Goal: Task Accomplishment & Management: Complete application form

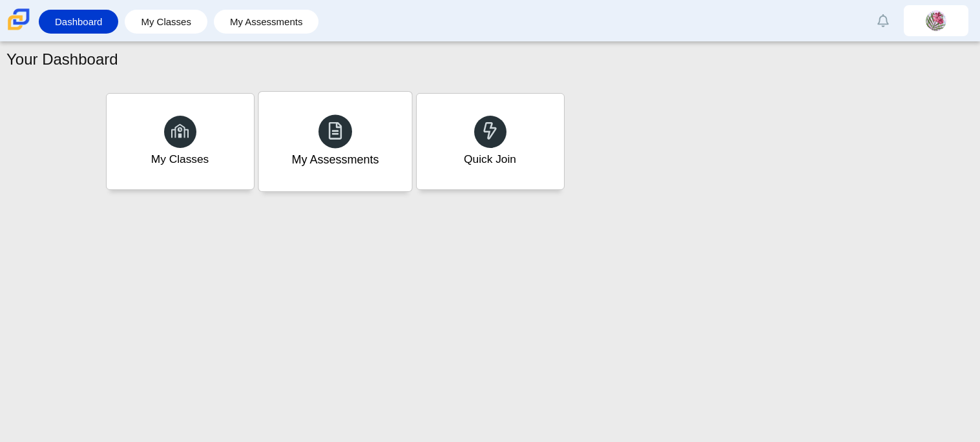
click at [348, 124] on div at bounding box center [336, 131] width 34 height 34
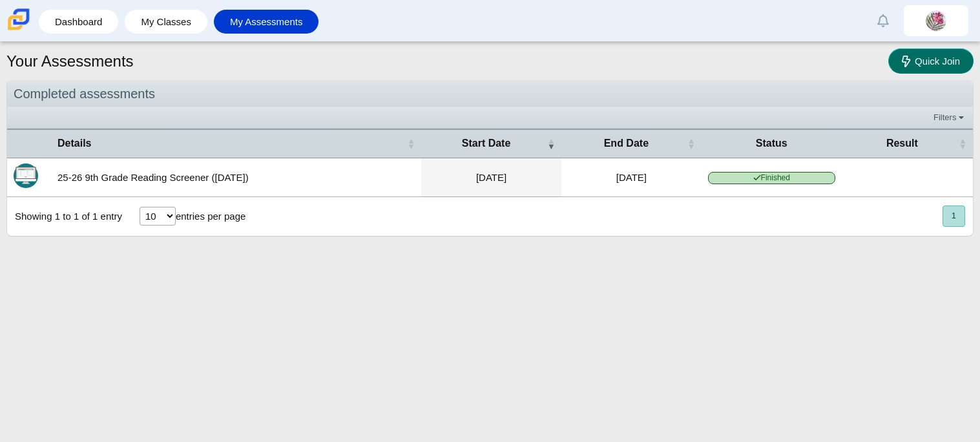
click at [912, 70] on link "Quick Join" at bounding box center [930, 60] width 85 height 25
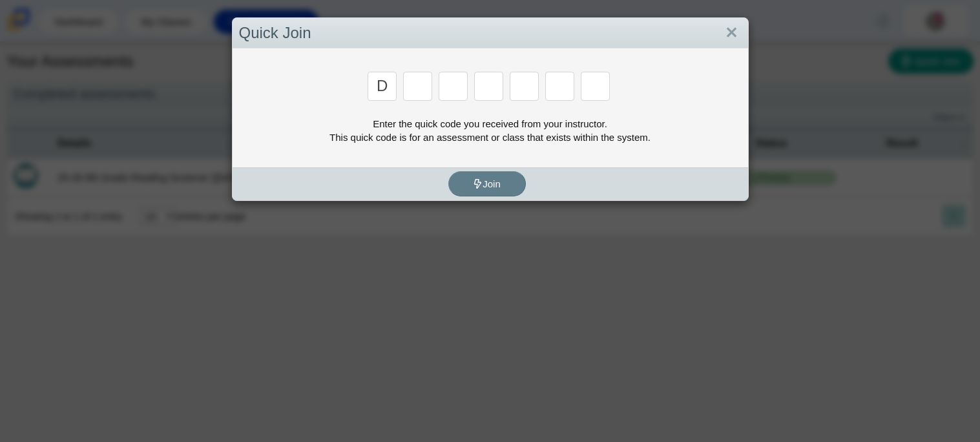
type input "d"
type input "b"
type input "w"
type input "8"
type input "w"
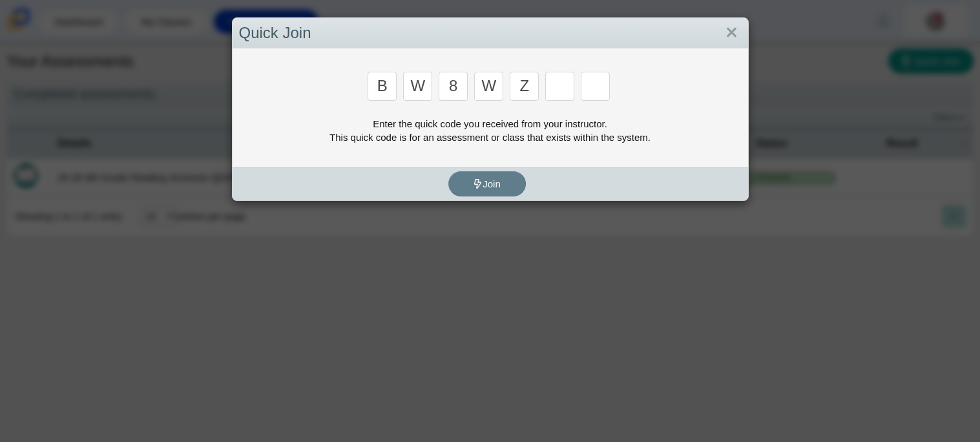
type input "z"
type input "m"
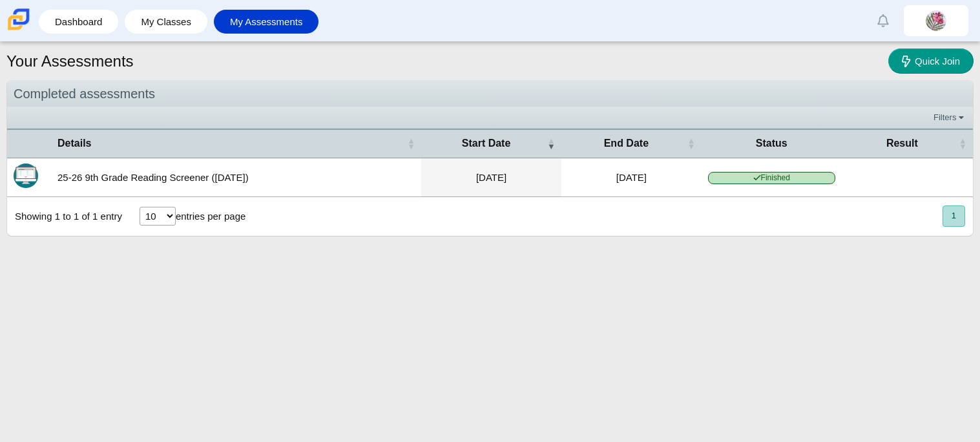
type input "v"
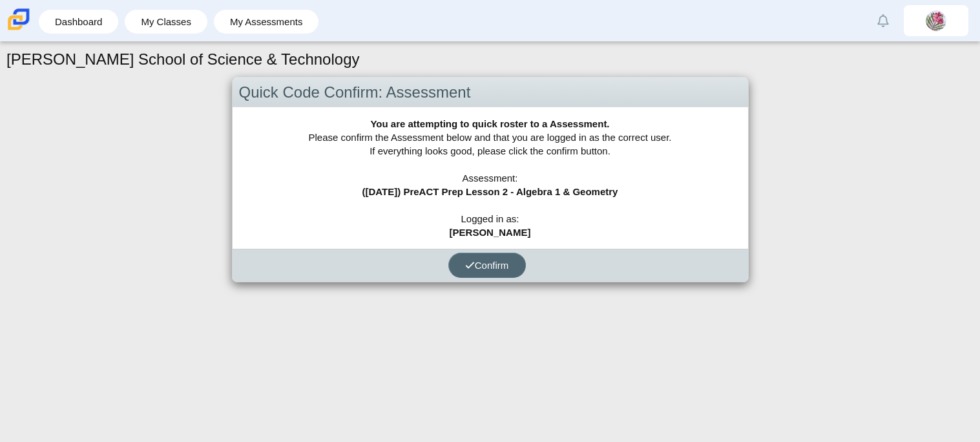
click at [467, 260] on icon "submit" at bounding box center [470, 265] width 10 height 10
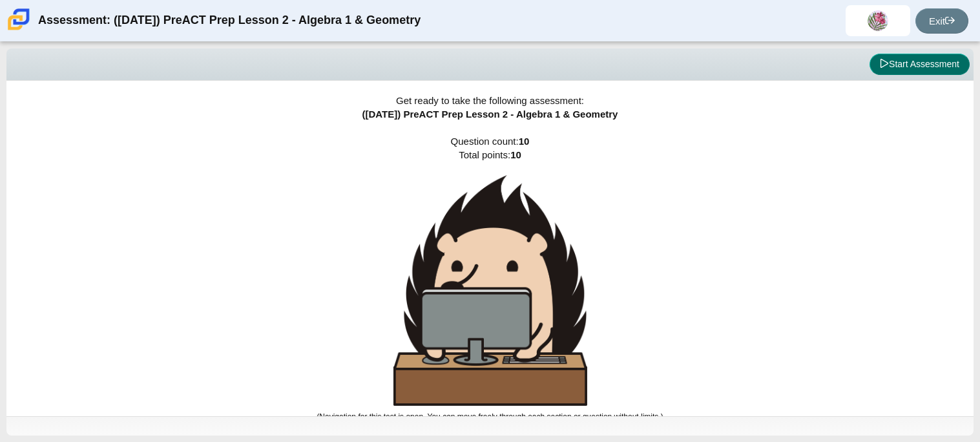
click at [882, 66] on icon at bounding box center [885, 63] width 8 height 9
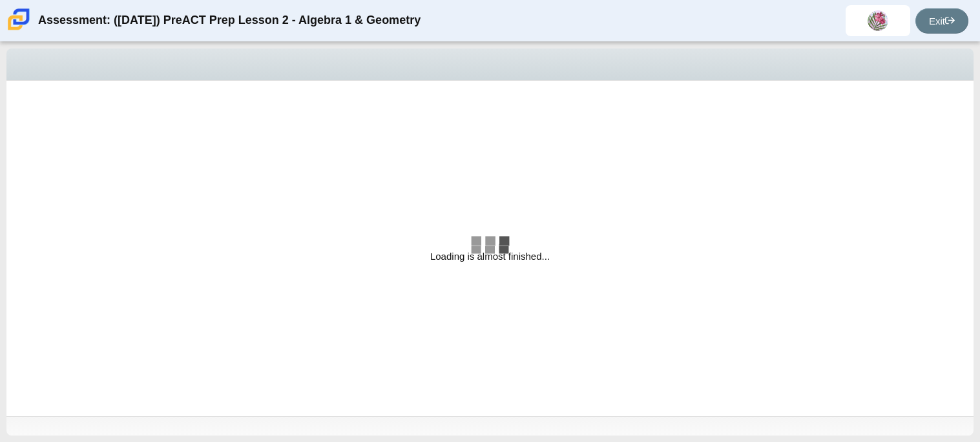
select select "bbf5d072-3e0b-44c4-9a12-6e7c9033f65b"
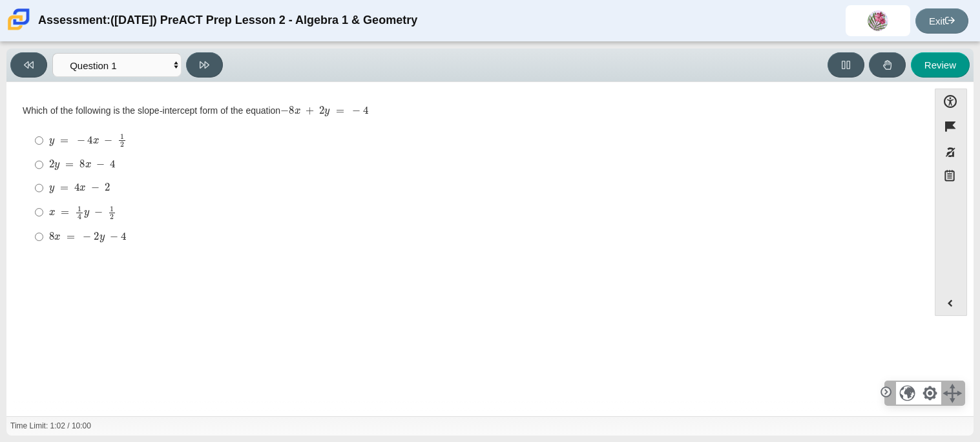
click at [30, 235] on label "8 x = − 2 y − 4 8 x = − 2 y − 4" at bounding box center [468, 236] width 885 height 23
click at [35, 235] on input "8 x = − 2 y − 4 8 x = − 2 y − 4" at bounding box center [39, 236] width 8 height 23
radio input "true"
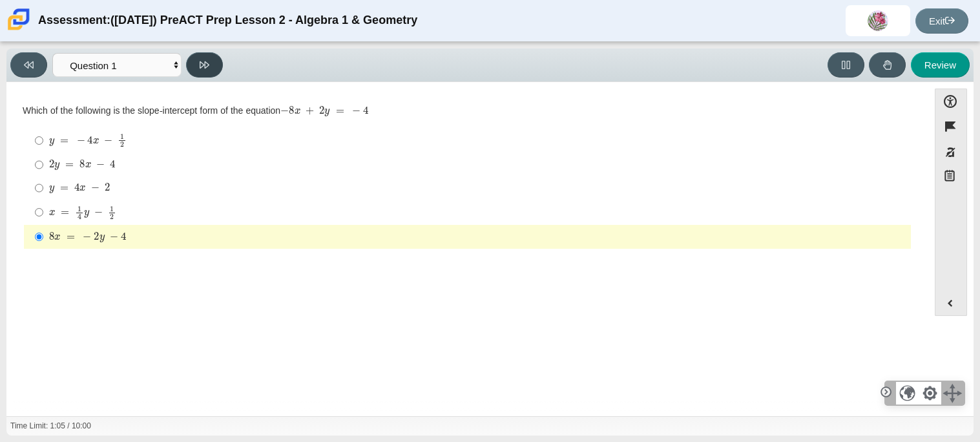
click at [213, 70] on button at bounding box center [204, 64] width 37 height 25
select select "ed62e223-81bd-4cbf-ab48-ab975844bd1f"
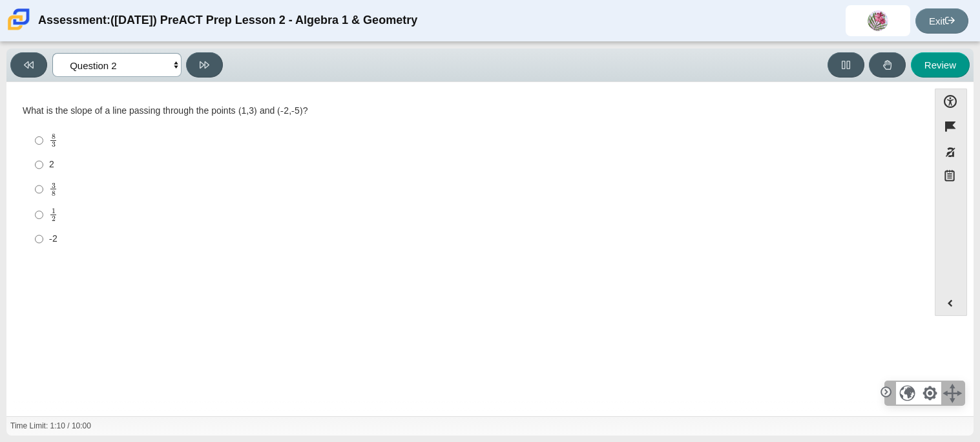
click at [127, 65] on select "Questions Question 1 Question 2 Question 3 Question 4 Question 5 Question 6 Que…" at bounding box center [116, 65] width 129 height 24
click at [256, 247] on label "-2 -2" at bounding box center [468, 238] width 885 height 23
click at [43, 247] on input "-2 -2" at bounding box center [39, 238] width 8 height 23
radio input "true"
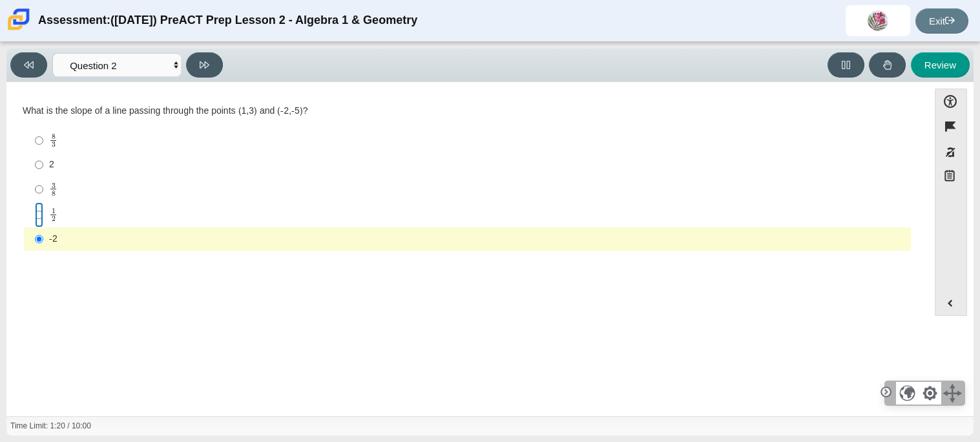
click at [37, 205] on input "1 2 1 half" at bounding box center [39, 214] width 8 height 25
radio input "true"
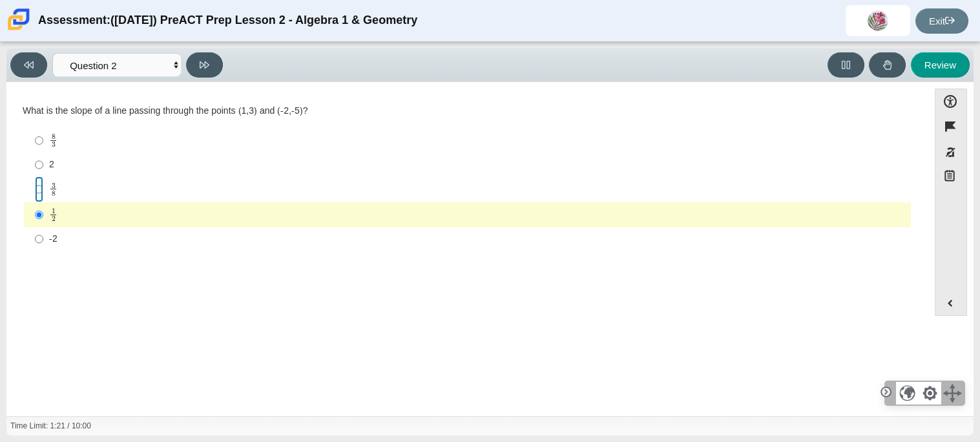
click at [37, 189] on input "3 8 3 eighths" at bounding box center [39, 188] width 8 height 25
radio input "true"
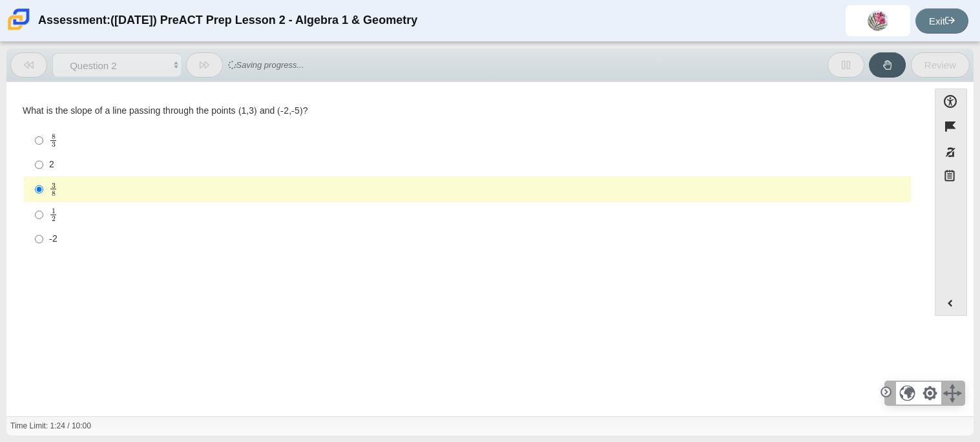
click at [52, 201] on label "3 8 3 eighths" at bounding box center [468, 188] width 885 height 25
click at [43, 201] on input "3 8 3 eighths" at bounding box center [39, 188] width 8 height 25
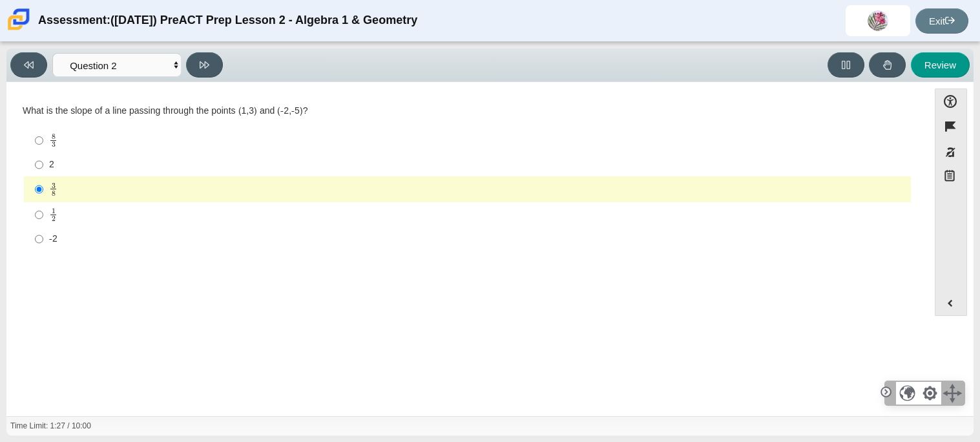
click at [49, 209] on mjx-frac "Assessment items" at bounding box center [53, 214] width 8 height 13
click at [43, 209] on input "1 2 1 half" at bounding box center [39, 214] width 8 height 25
radio input "true"
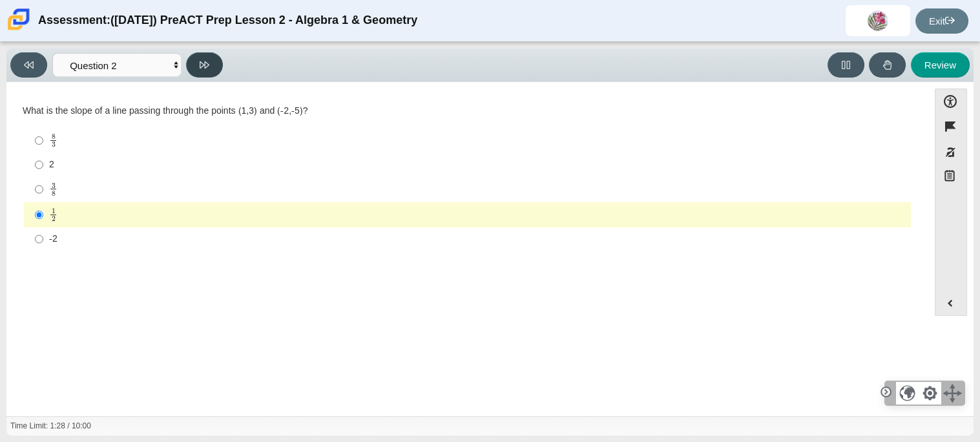
click at [199, 52] on button at bounding box center [204, 64] width 37 height 25
select select "97f4f5fa-a52e-4fed-af51-565bfcdf47cb"
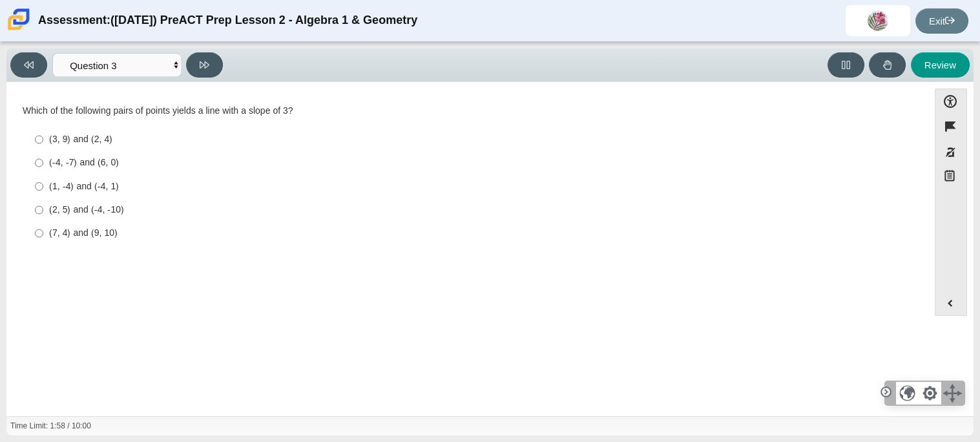
click at [45, 142] on label "(3, 9) and (2, 4) (3, 9) and (2, 4)" at bounding box center [468, 139] width 885 height 23
click at [43, 142] on input "(3, 9) and (2, 4) (3, 9) and (2, 4)" at bounding box center [39, 139] width 8 height 23
radio input "true"
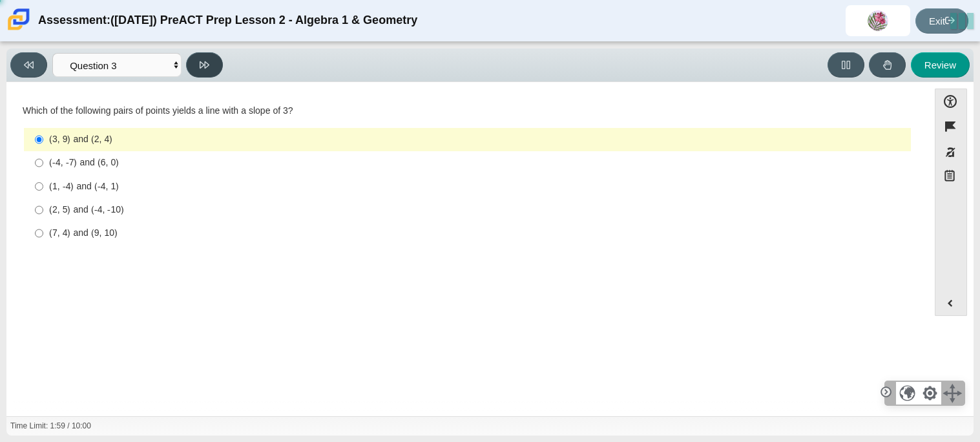
click at [205, 61] on icon at bounding box center [205, 64] width 10 height 7
select select "89427bb7-e313-4f00-988f-8b8255897029"
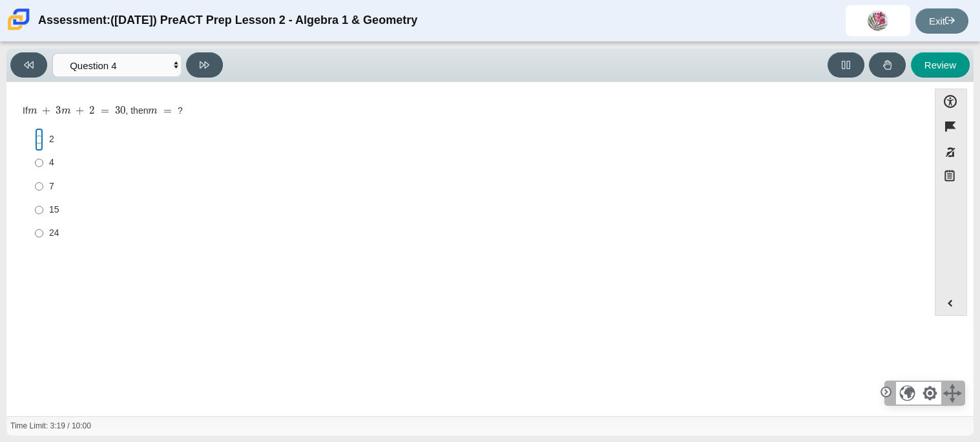
click at [36, 143] on input "2 2" at bounding box center [39, 139] width 8 height 23
radio input "true"
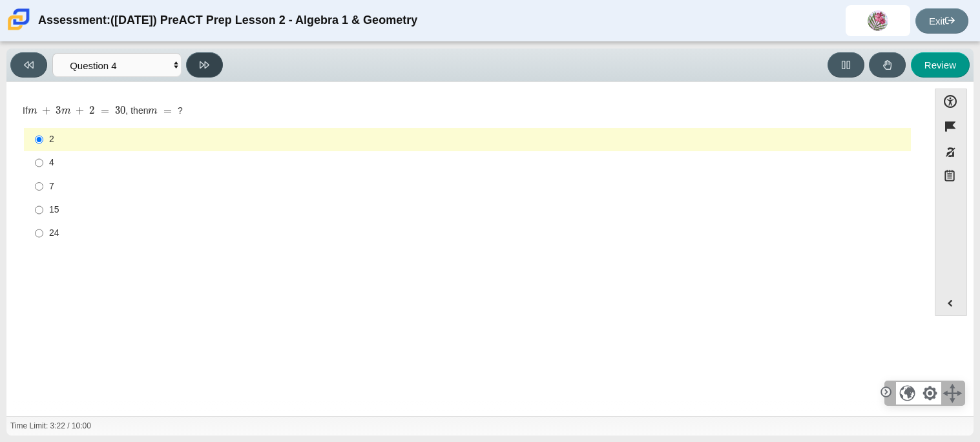
click at [220, 59] on button at bounding box center [204, 64] width 37 height 25
select select "489dcffd-4e6a-49cf-a9d6-ad1d4a911a4e"
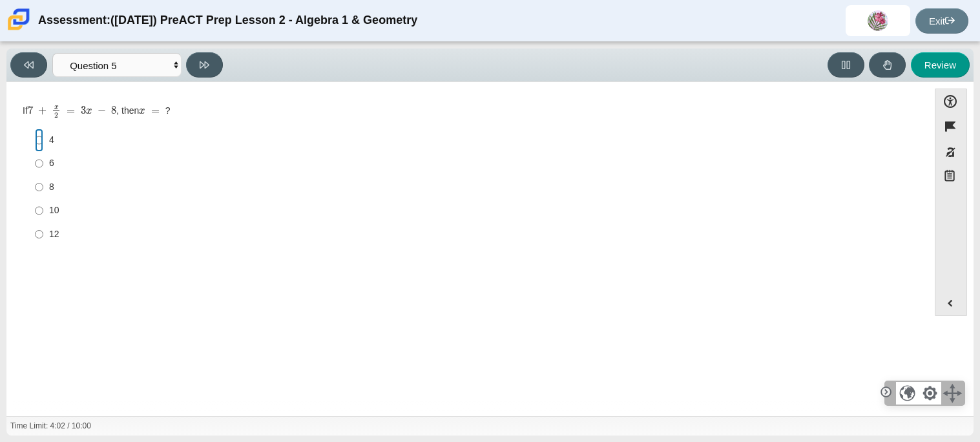
click at [37, 140] on input "4 4" at bounding box center [39, 140] width 8 height 23
radio input "true"
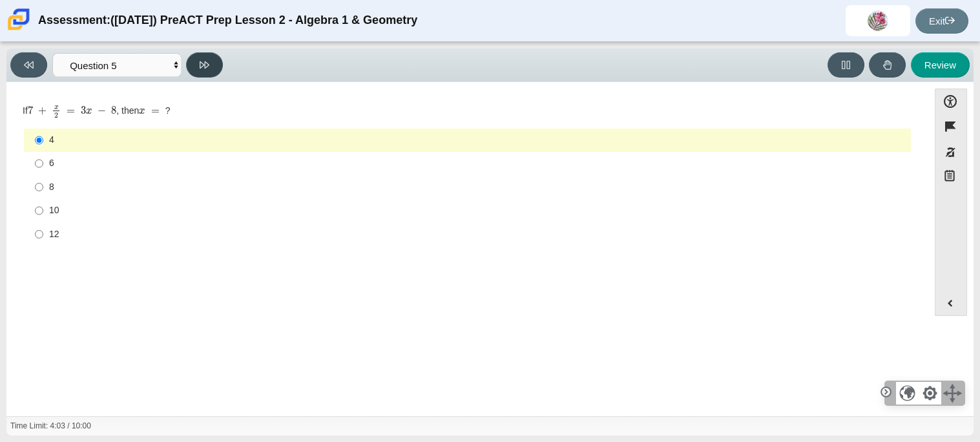
click at [200, 75] on button at bounding box center [204, 64] width 37 height 25
select select "210571de-36a6-4d8e-a361-ceff8ef801dc"
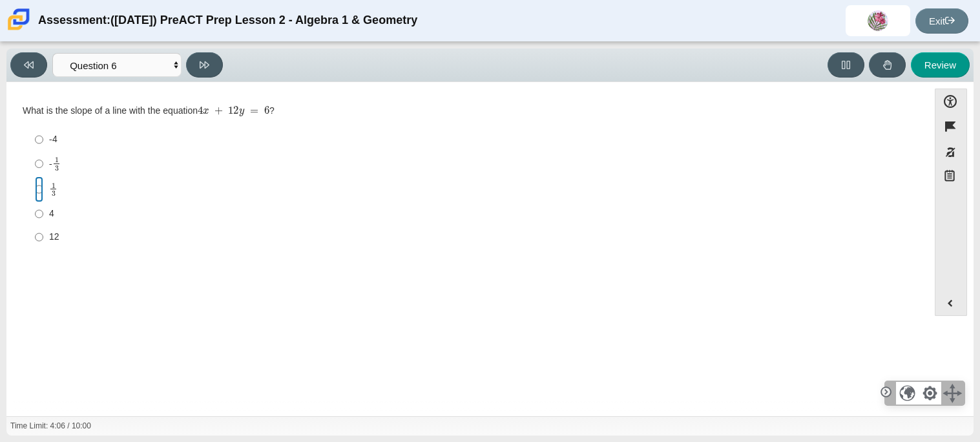
click at [41, 191] on input "1 3 1 third" at bounding box center [39, 188] width 8 height 25
radio input "true"
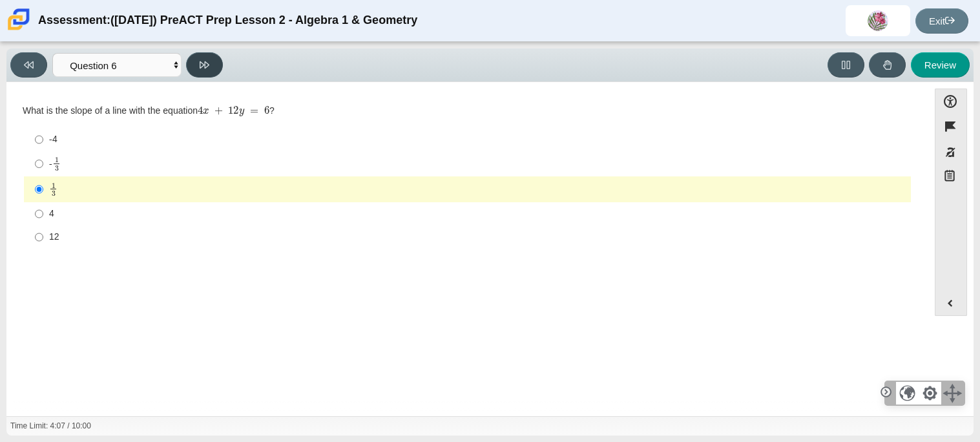
click at [196, 66] on button at bounding box center [204, 64] width 37 height 25
select select "ec95ace6-bebc-42b8-9428-40567494d4da"
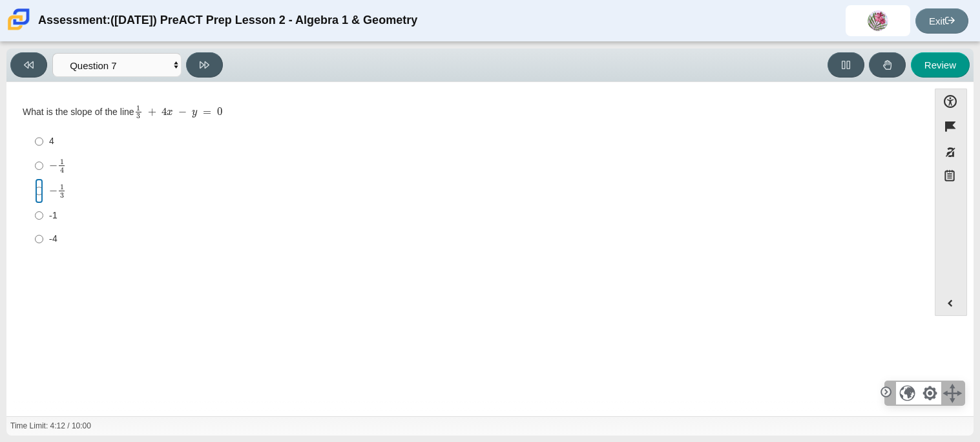
click at [37, 190] on input "− 1 3 negative 1 third" at bounding box center [39, 190] width 8 height 25
radio input "true"
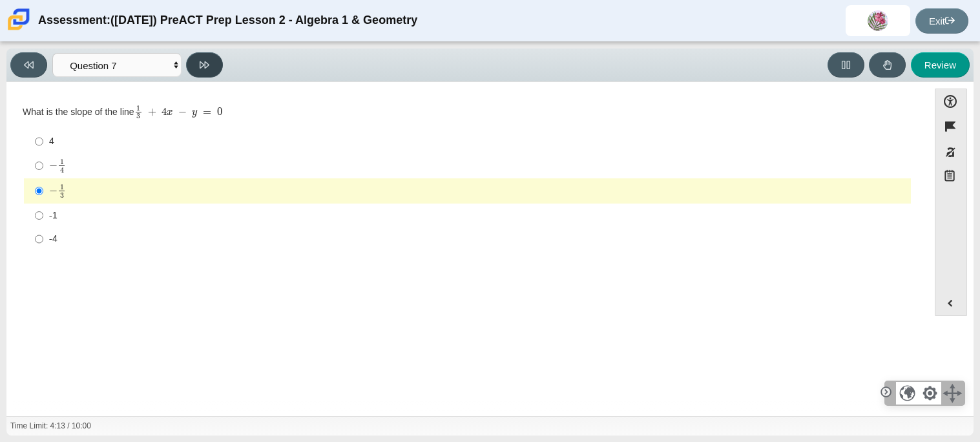
click at [200, 68] on icon at bounding box center [205, 65] width 10 height 10
select select "ce81fe10-bf29-4b5e-8bd7-4f47f2fed4d8"
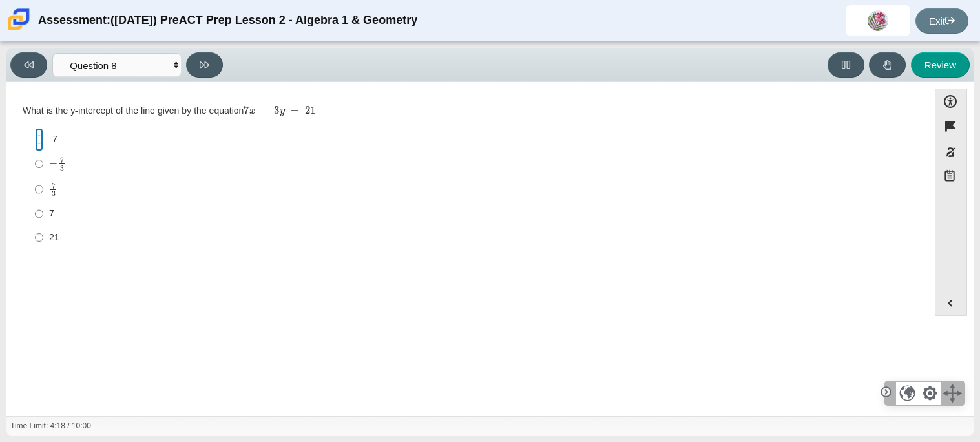
click at [39, 142] on input "-7 -7" at bounding box center [39, 139] width 8 height 23
radio input "true"
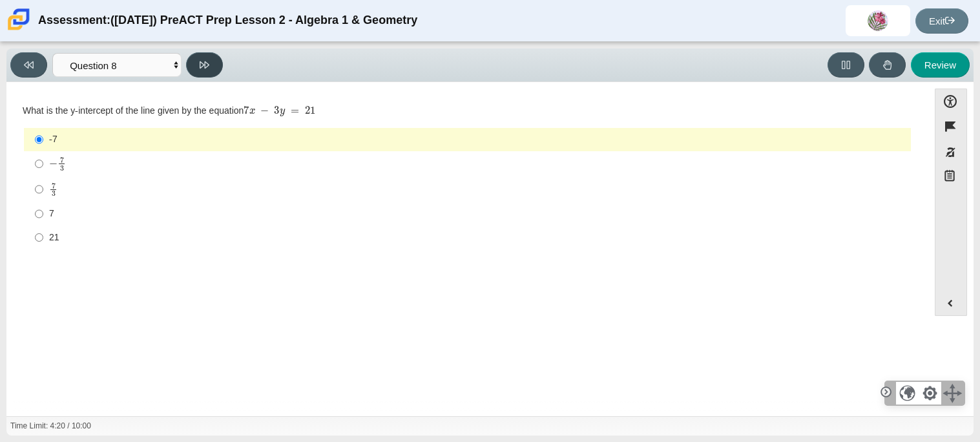
click at [207, 58] on button at bounding box center [204, 64] width 37 height 25
select select "14773eaf-2ca1-47ae-afe7-a624a56f34b3"
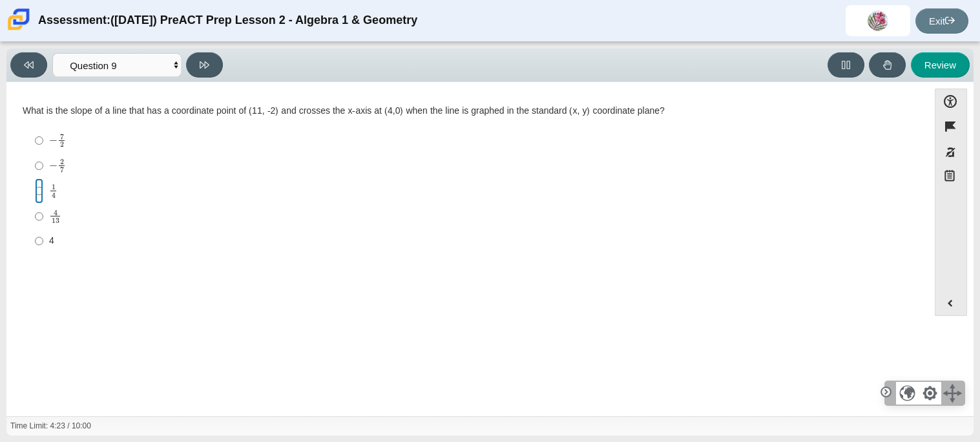
click at [35, 188] on input "1 4 1 fourth" at bounding box center [39, 190] width 8 height 25
radio input "true"
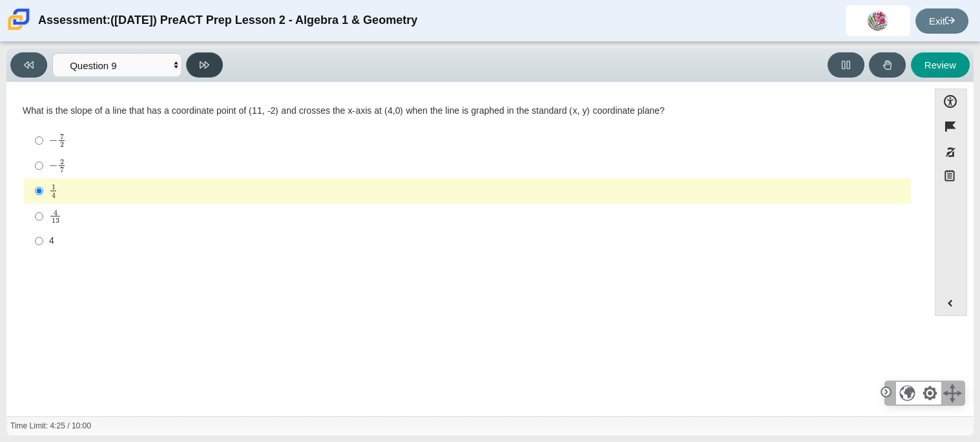
click at [196, 70] on button at bounding box center [204, 64] width 37 height 25
select select "96b71634-eacb-4f7e-8aef-411727d9bcba"
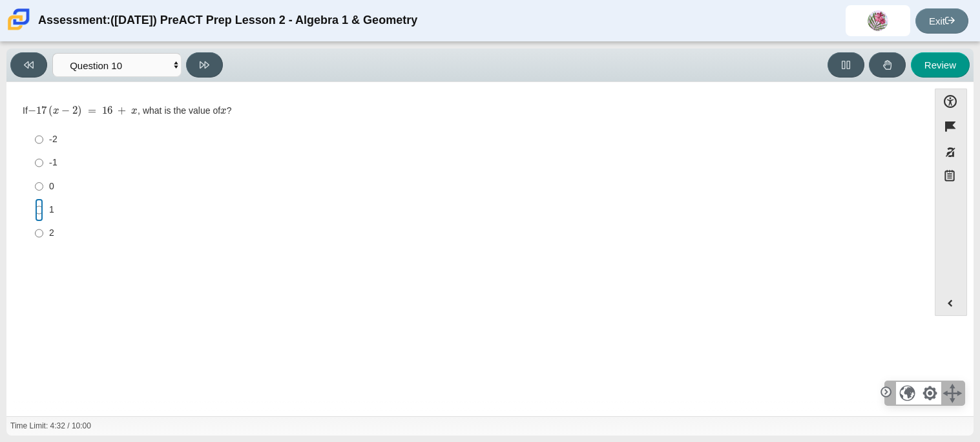
click at [39, 209] on input "1 1" at bounding box center [39, 209] width 8 height 23
radio input "true"
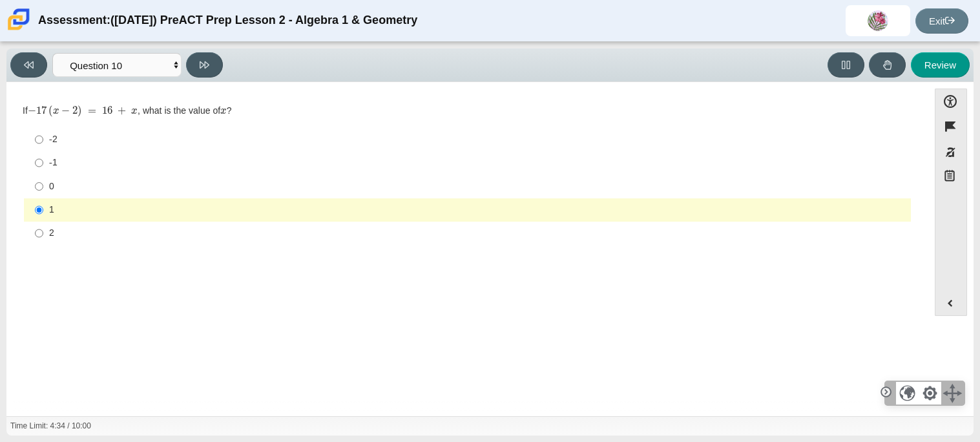
click at [185, 60] on div "Viewing Question 10 of 10 in Pacing Mode Questions Question 1 Question 2 Questi…" at bounding box center [119, 64] width 218 height 25
click at [202, 72] on button at bounding box center [204, 64] width 37 height 25
select select "review"
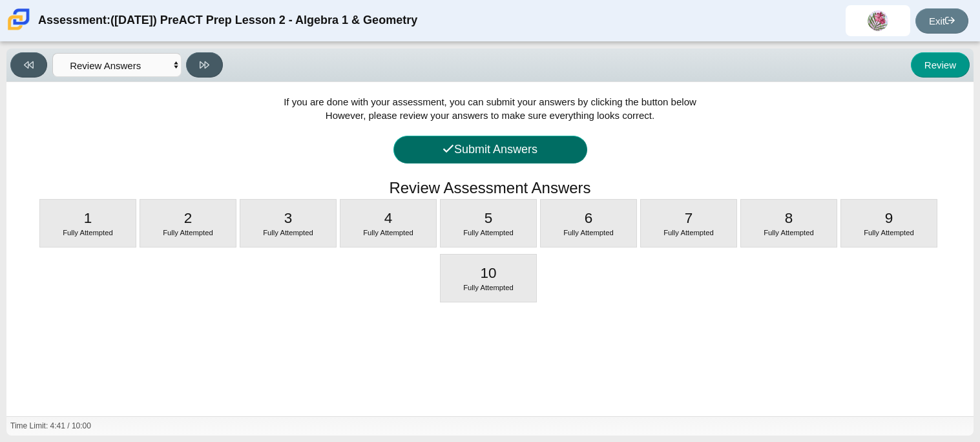
click at [534, 147] on button "Submit Answers" at bounding box center [491, 150] width 194 height 28
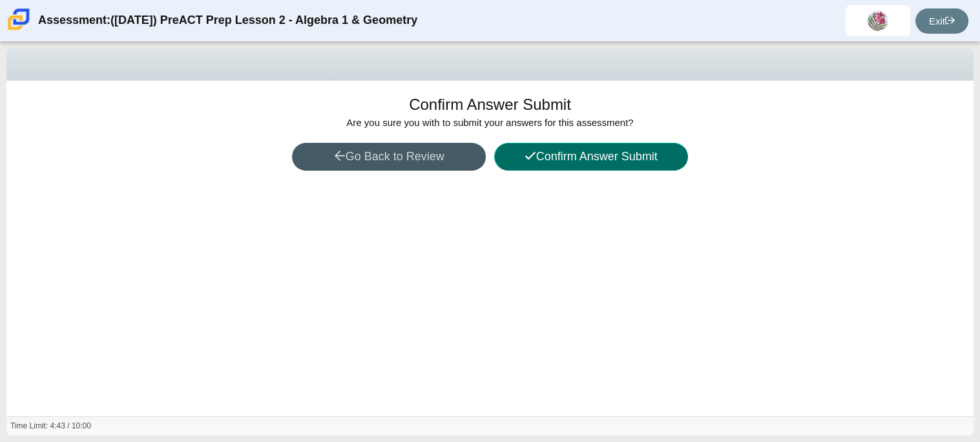
click at [541, 152] on button "Confirm Answer Submit" at bounding box center [591, 157] width 194 height 28
